Goal: Task Accomplishment & Management: Use online tool/utility

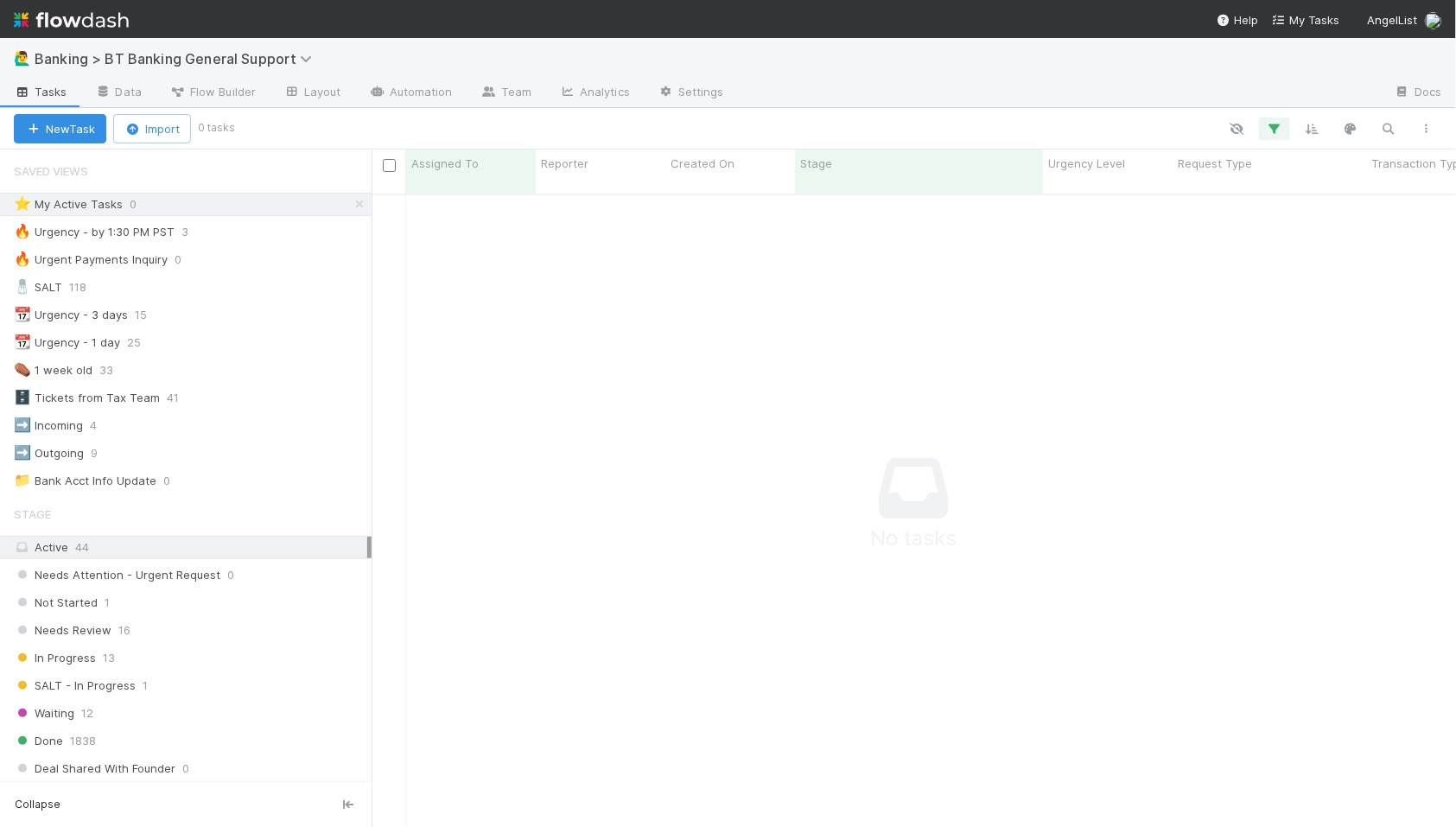
scroll to position [648, 1084]
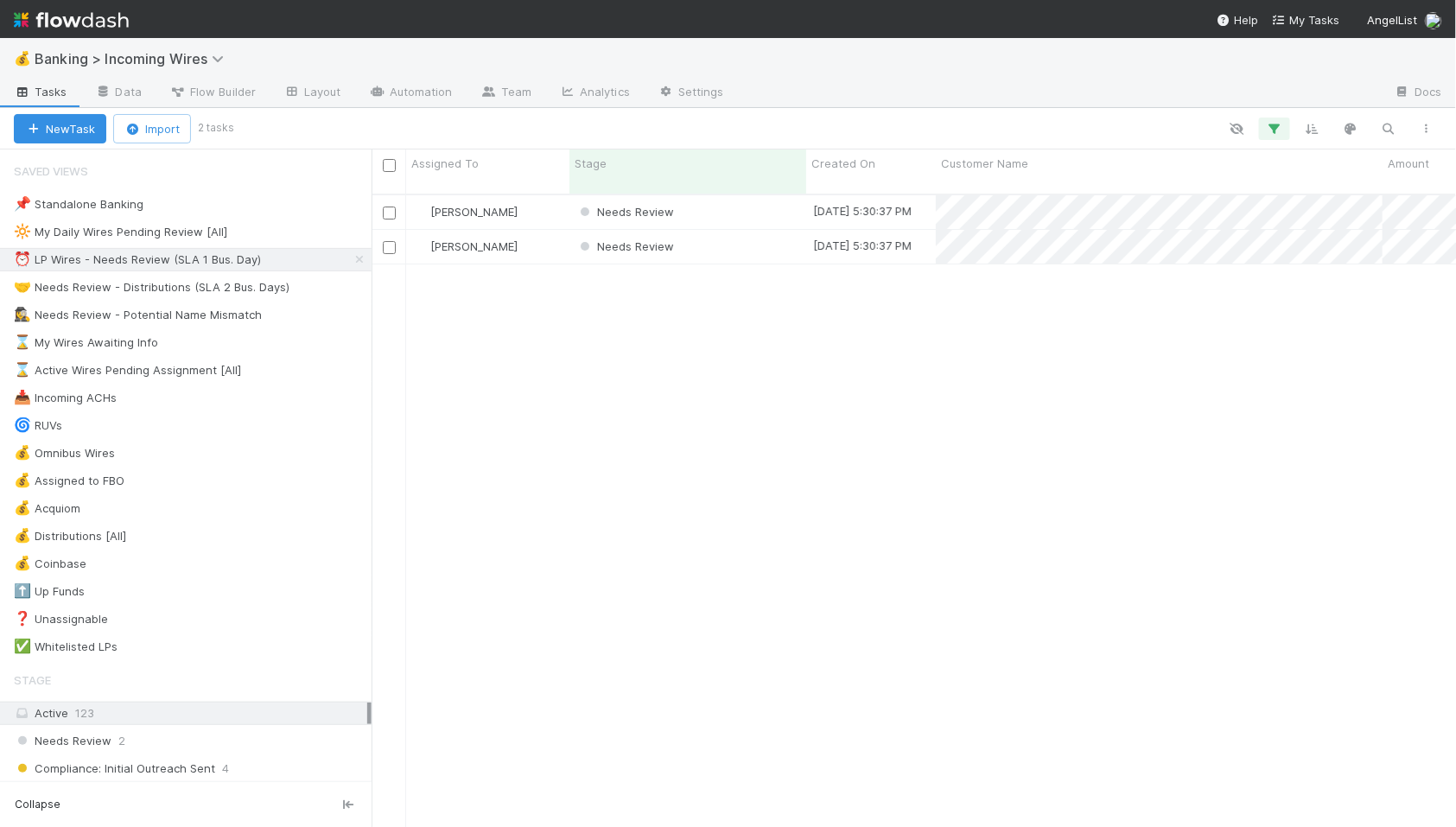
scroll to position [648, 1084]
click at [746, 196] on div "Needs Review" at bounding box center [688, 212] width 237 height 34
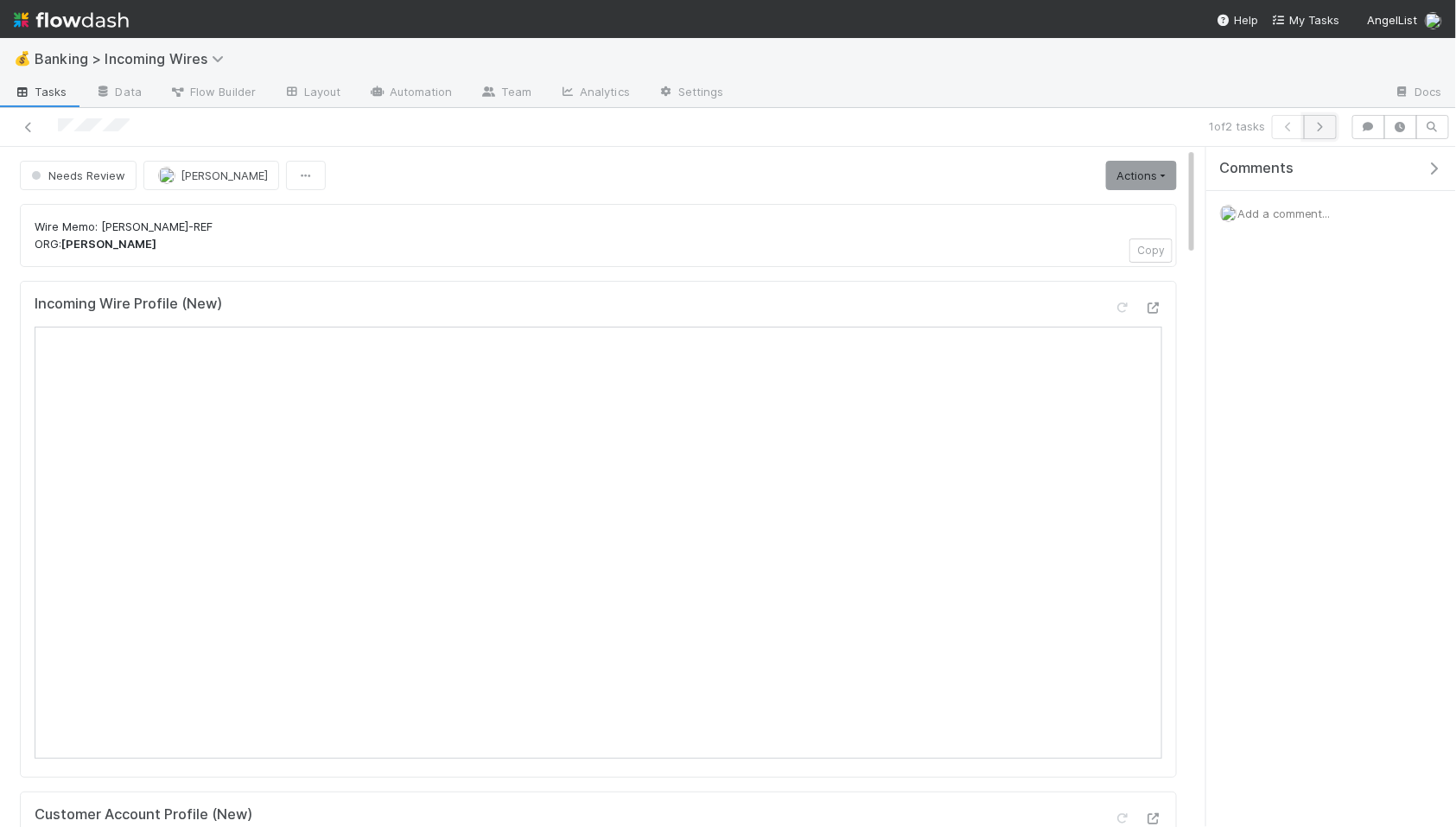
click at [1328, 129] on icon "button" at bounding box center [1320, 127] width 17 height 10
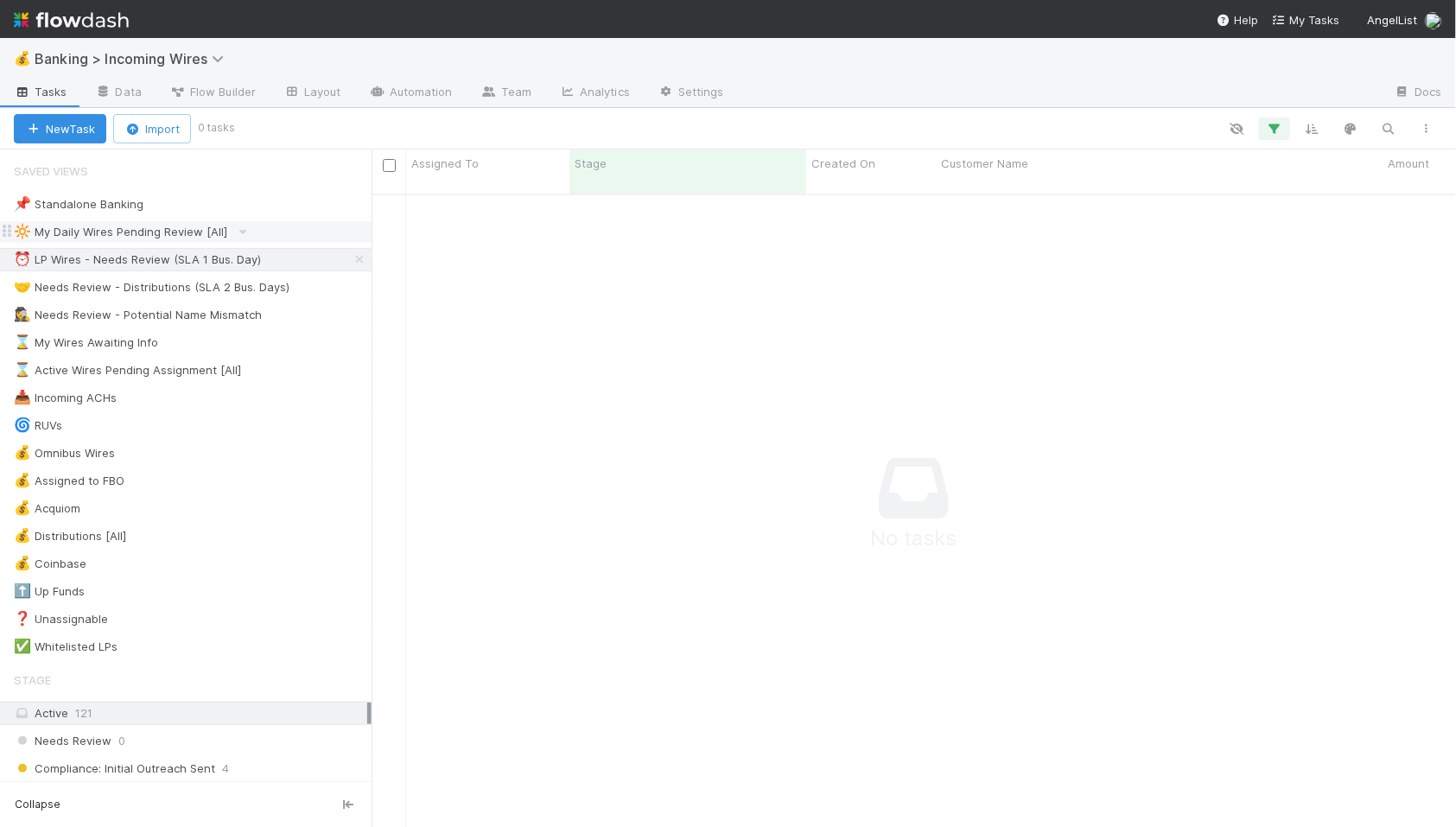
scroll to position [18, 0]
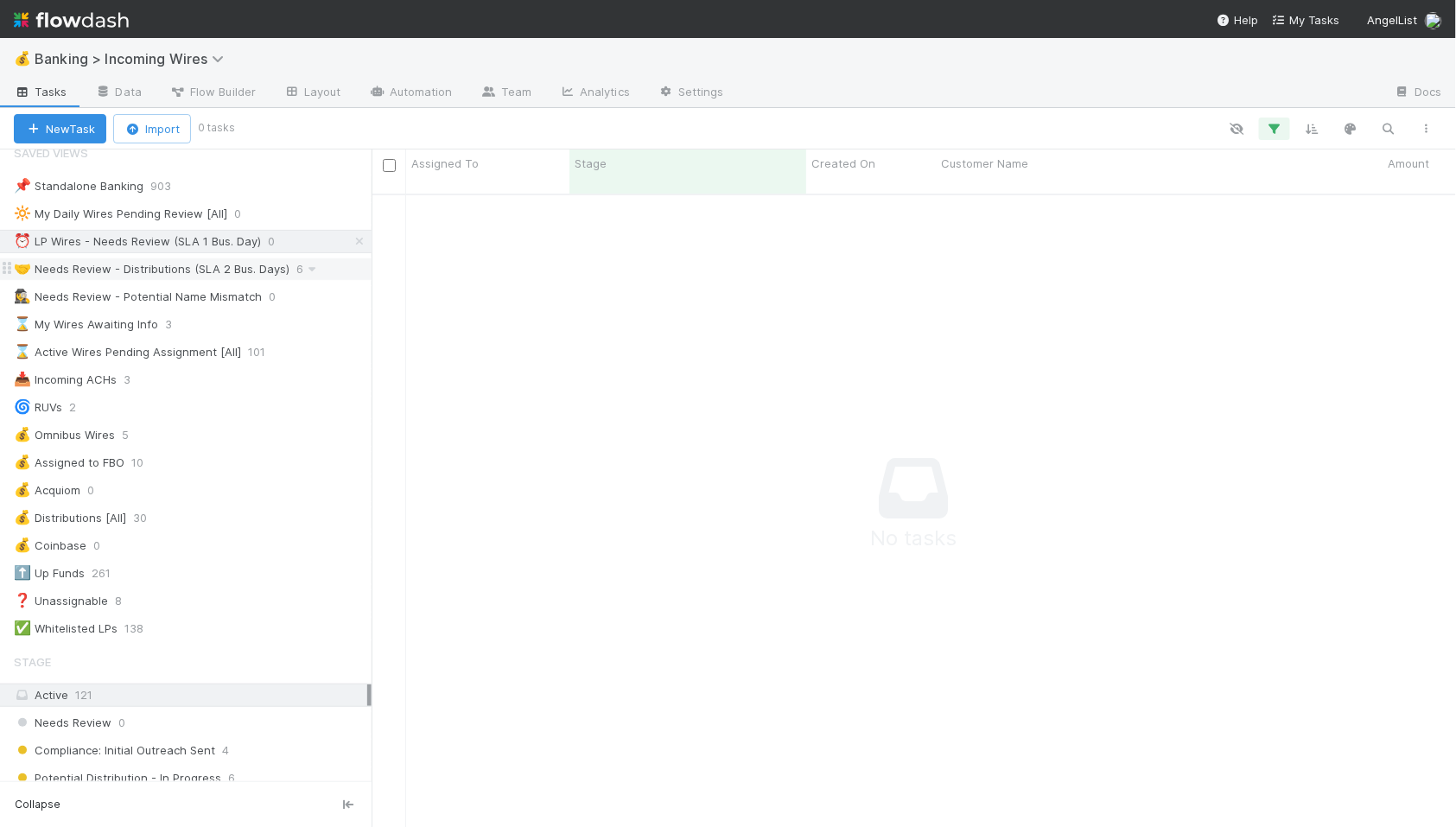
click at [178, 267] on div "🤝 Needs Review - Distributions (SLA 2 Bus. Days)" at bounding box center [151, 270] width 275 height 22
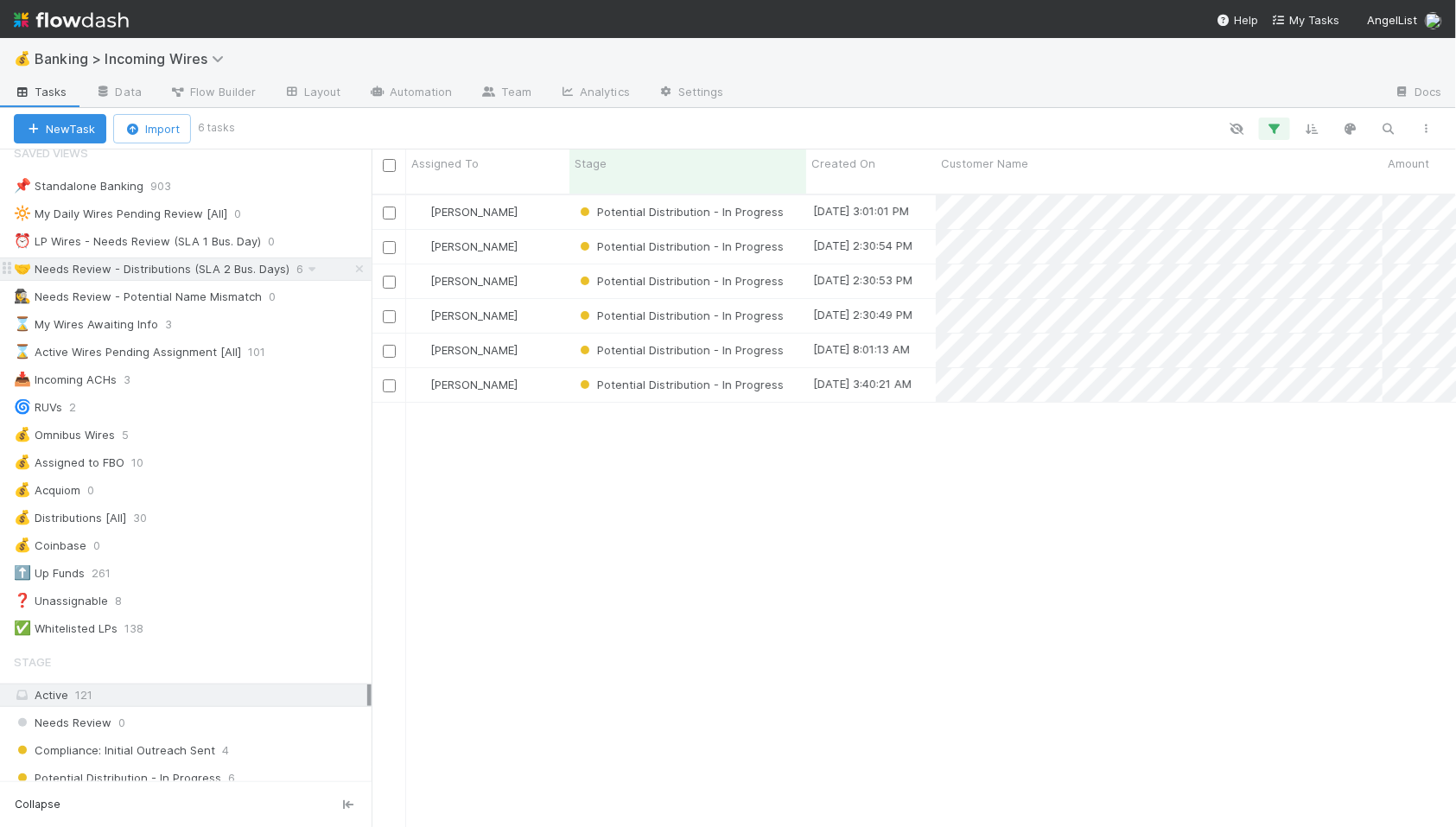
scroll to position [648, 1084]
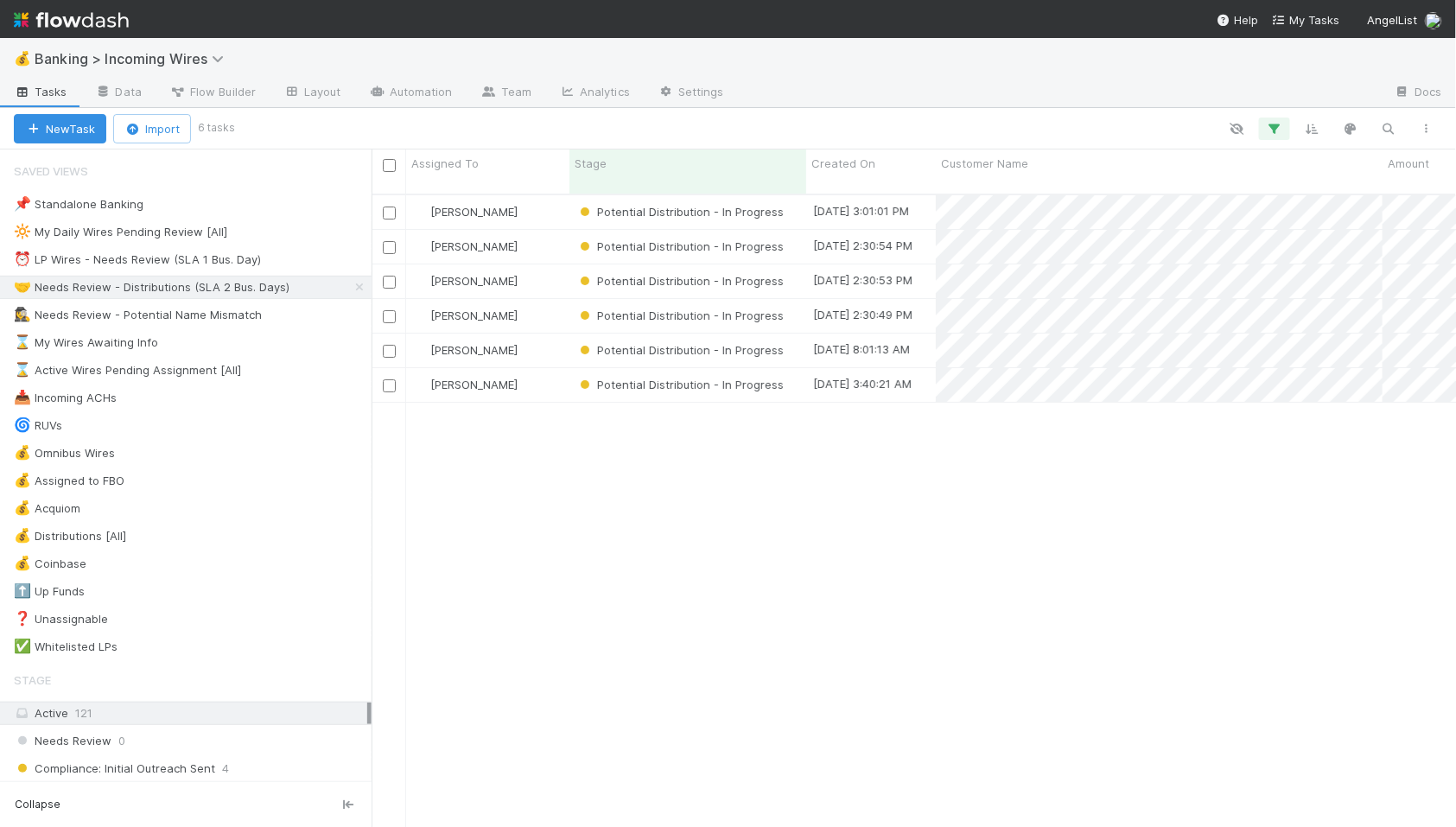
scroll to position [648, 1084]
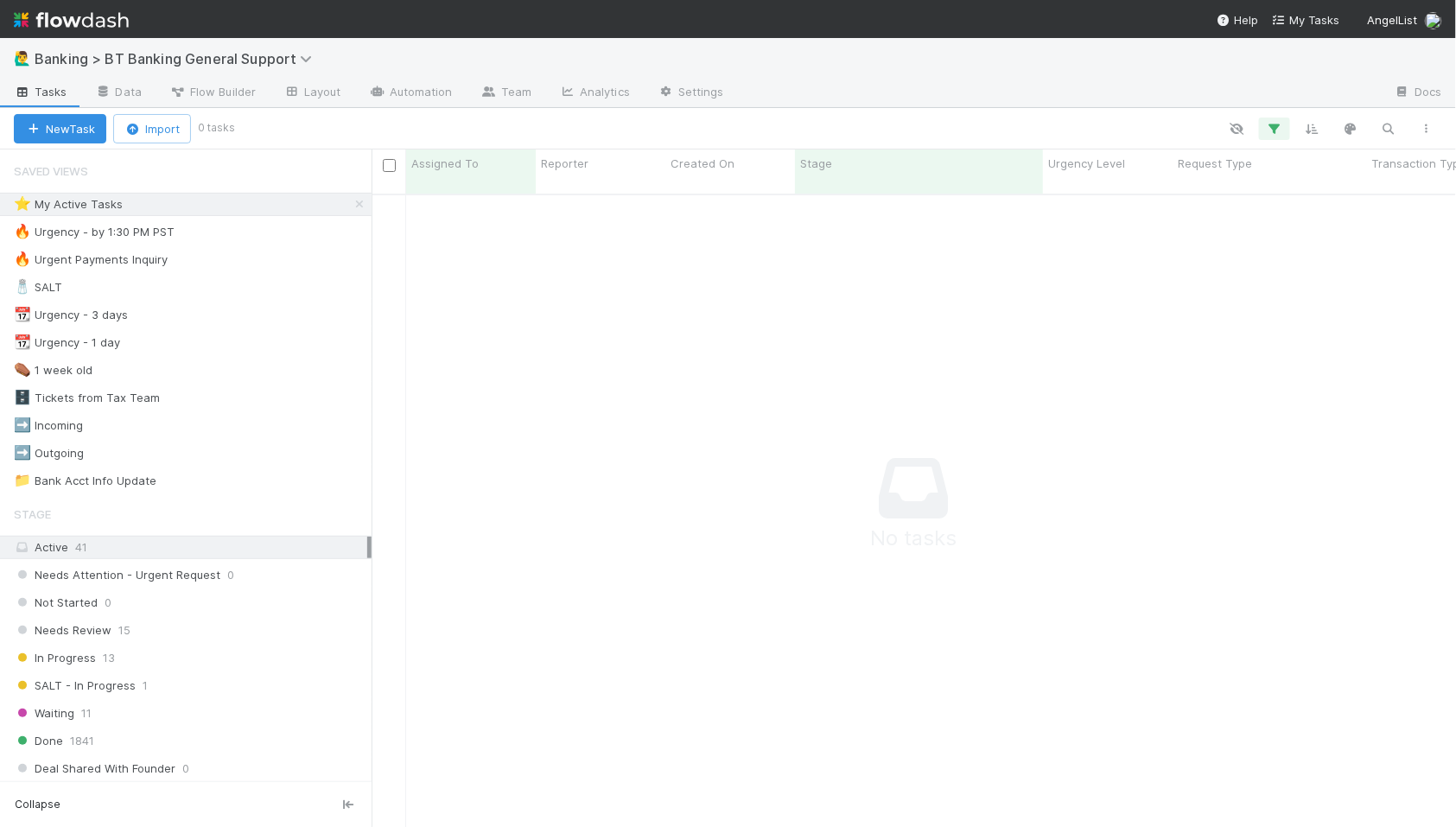
scroll to position [1, 1]
